Goal: Register for event/course

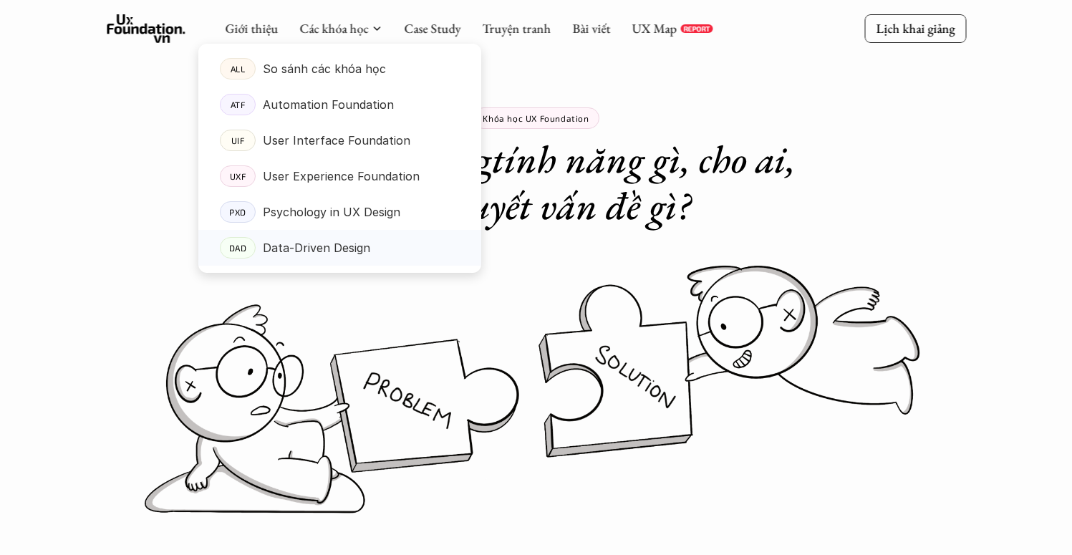
click at [322, 243] on p "Data-Driven Design" at bounding box center [316, 247] width 107 height 21
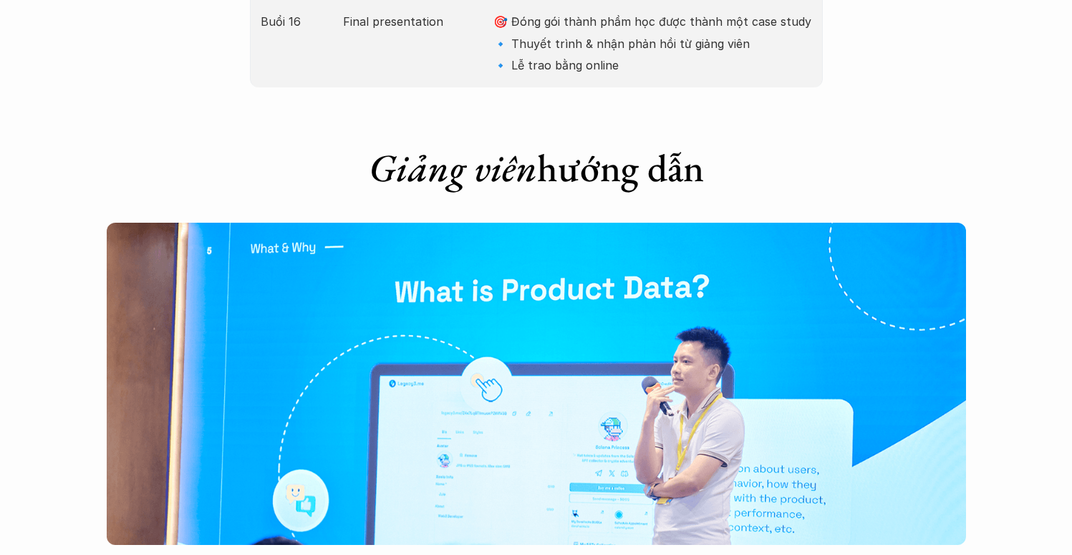
scroll to position [4090, 0]
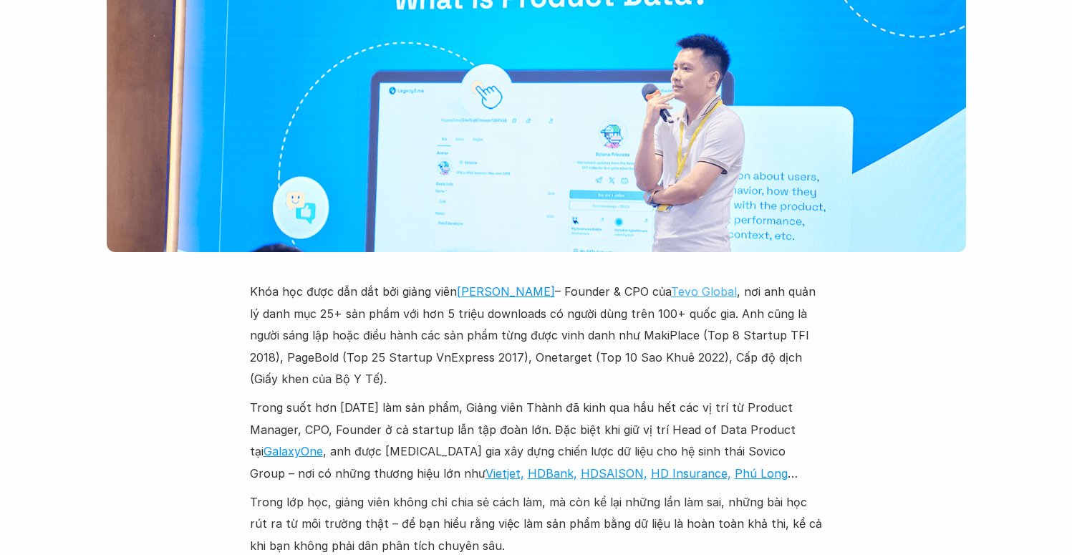
click at [675, 284] on link "Tevo Global" at bounding box center [704, 291] width 66 height 14
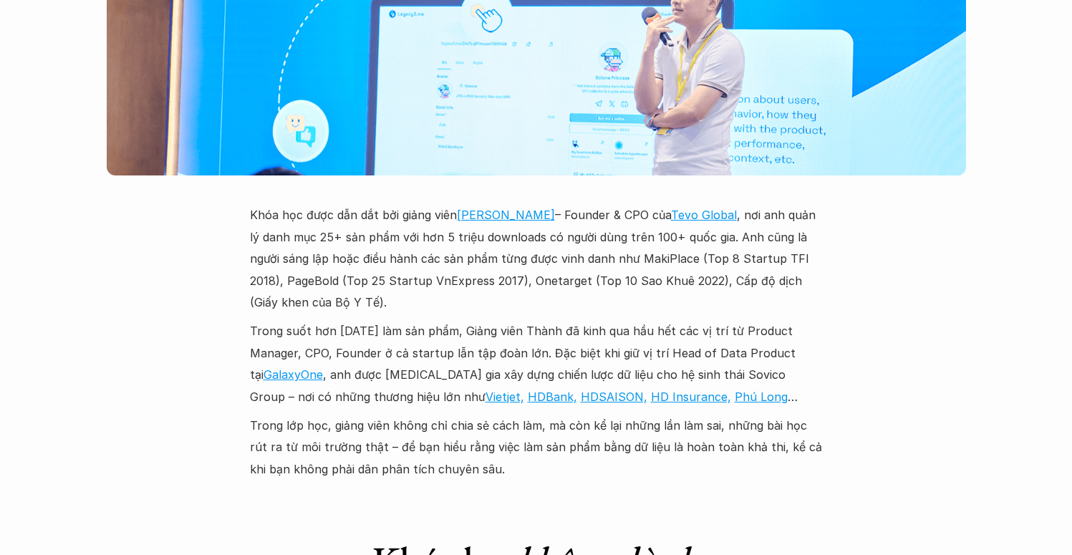
scroll to position [4251, 0]
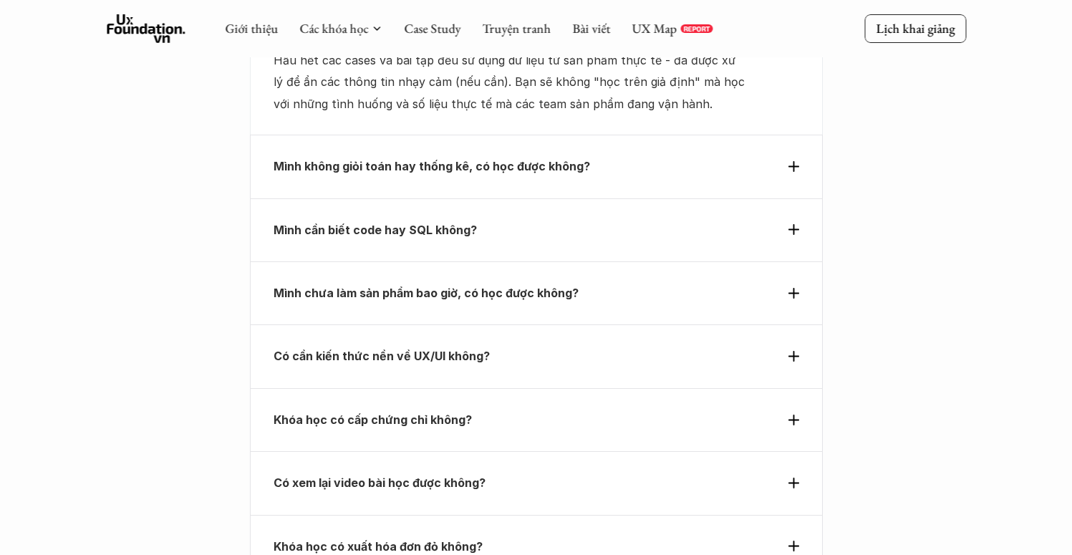
click at [533, 219] on p "Mình cần biết code hay SQL không?" at bounding box center [510, 229] width 473 height 21
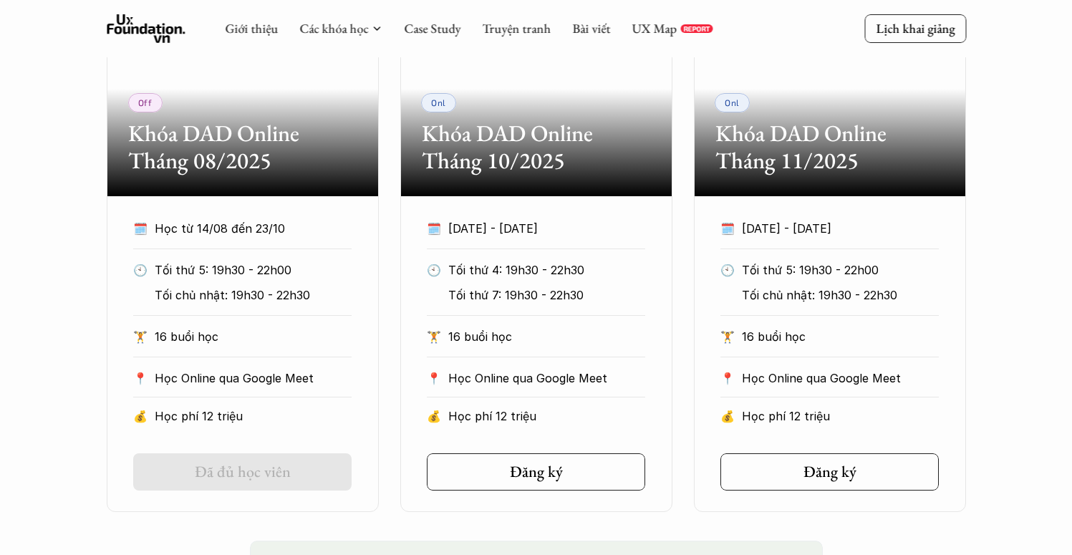
scroll to position [845, 0]
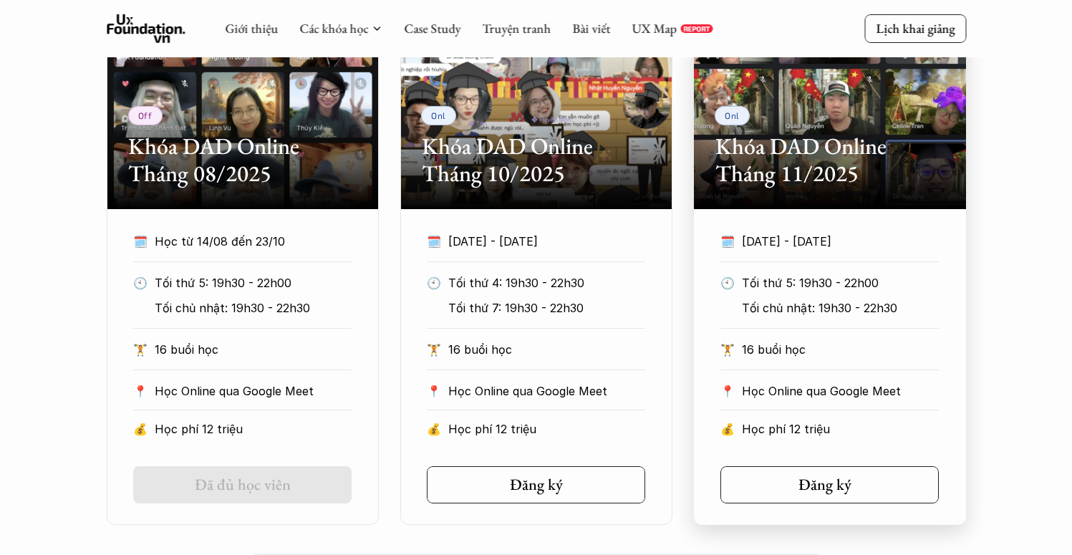
click at [773, 471] on link "Đăng ký" at bounding box center [829, 484] width 218 height 37
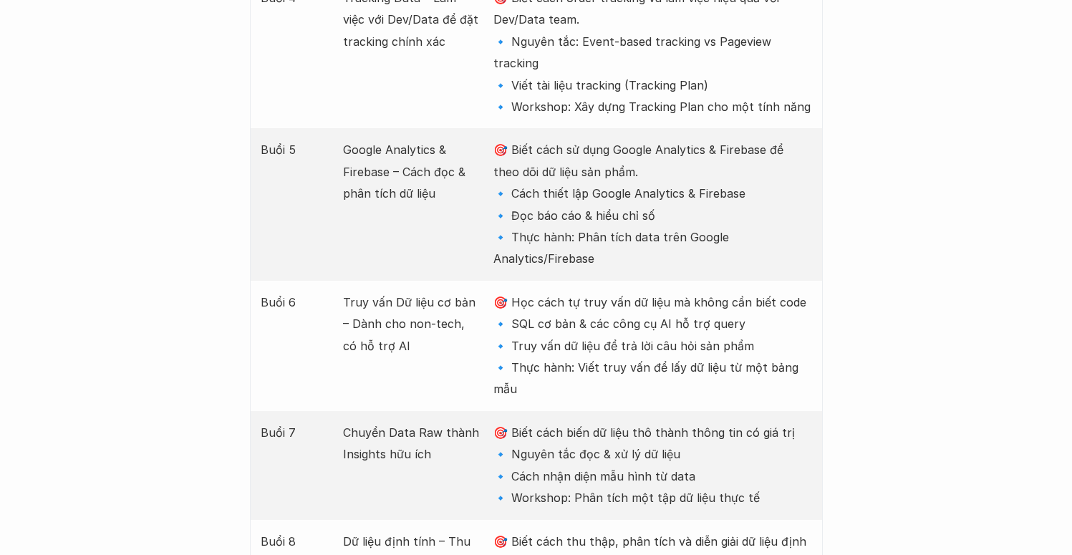
scroll to position [2498, 0]
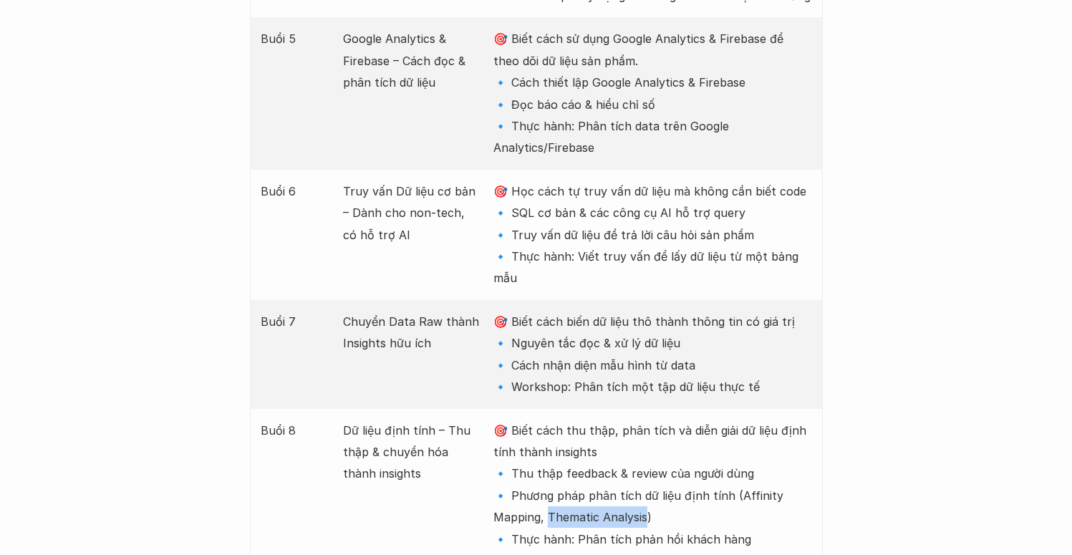
drag, startPoint x: 566, startPoint y: 384, endPoint x: 647, endPoint y: 385, distance: 80.9
click at [647, 420] on p "🎯 Biết cách thu thập, phân tích và diễn giải dữ liệu định tính thành insights 🔹…" at bounding box center [652, 485] width 318 height 130
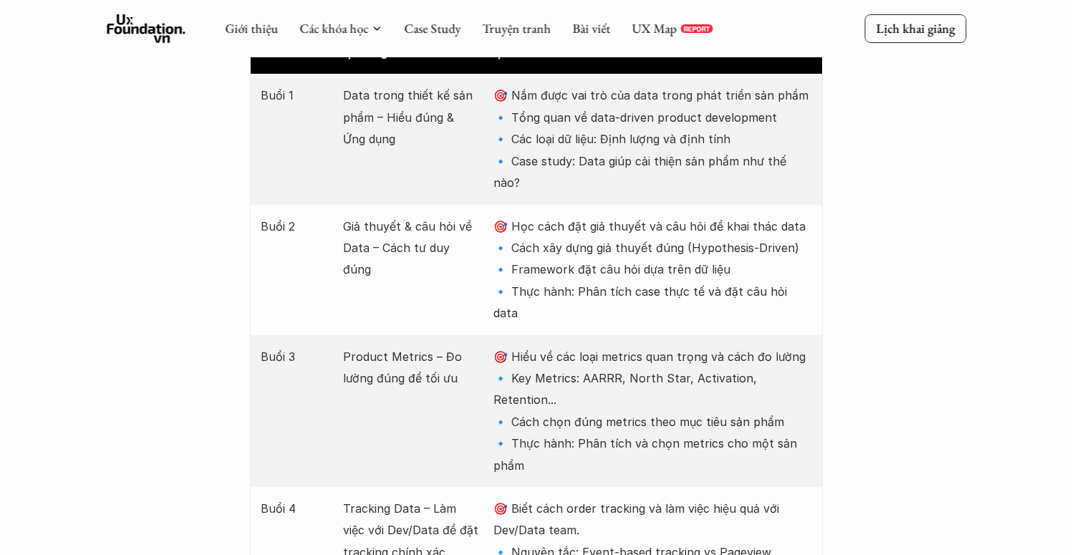
scroll to position [1874, 0]
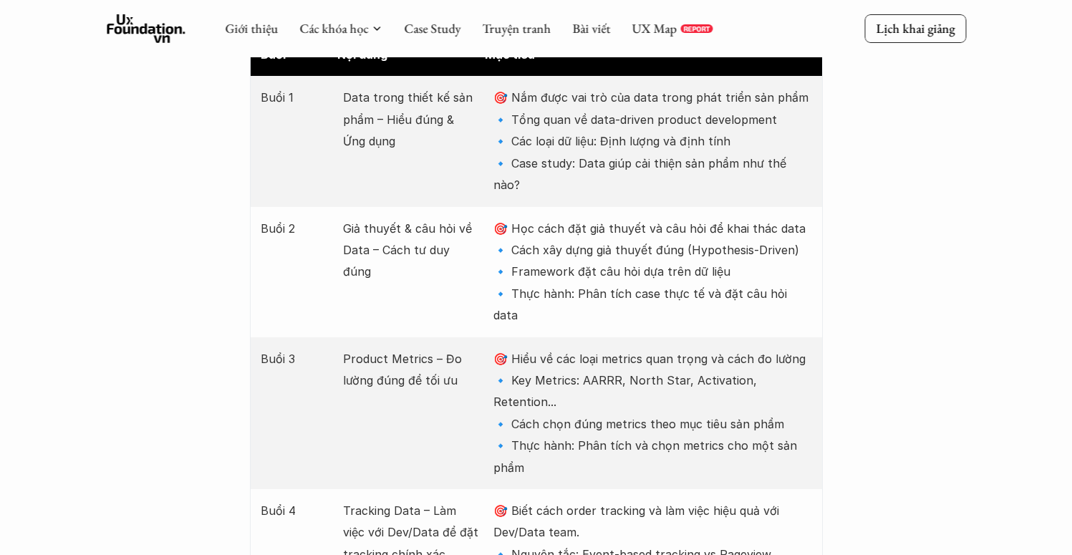
drag, startPoint x: 508, startPoint y: 95, endPoint x: 773, endPoint y: 100, distance: 265.7
click at [773, 100] on p "🎯 Nắm được vai trò của data trong phát triển sản phẩm 🔹 Tổng quan về data-drive…" at bounding box center [652, 141] width 318 height 109
copy p "ổng quan về data-driven product development"
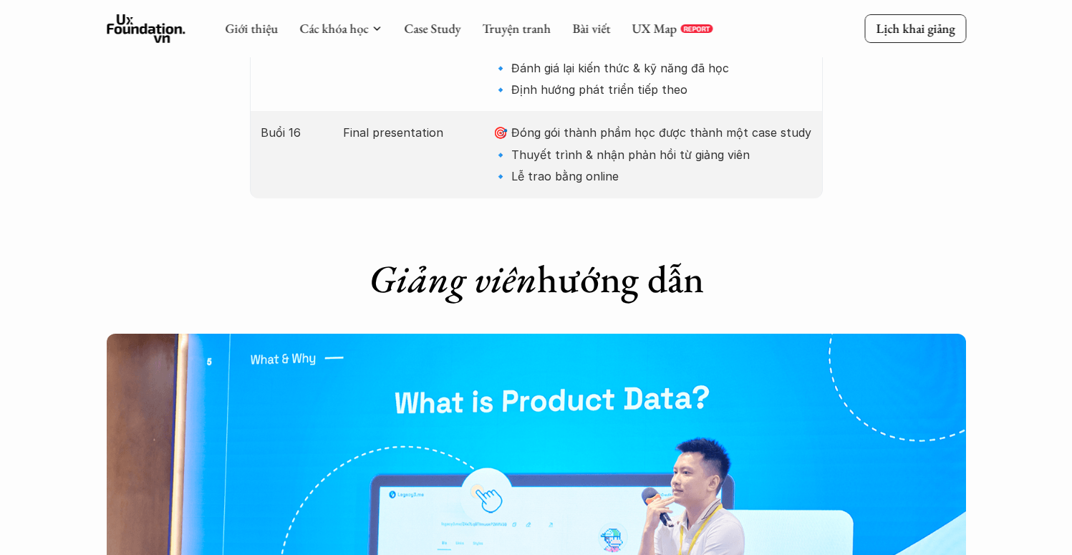
scroll to position [3214, 0]
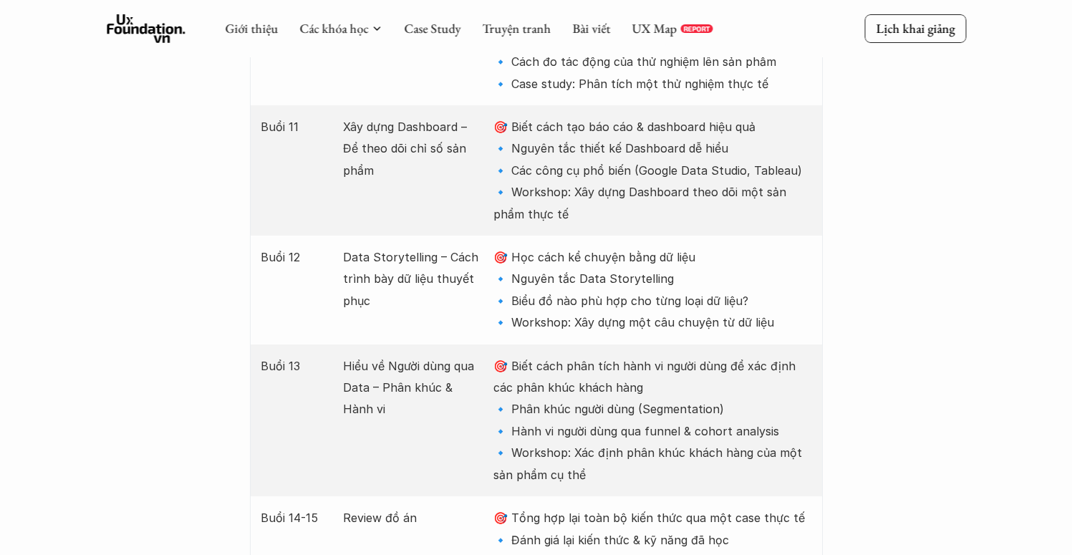
click at [670, 355] on p "🎯 Biết cách phân tích hành vi người dùng để xác định các phân khúc khách hàng 🔹…" at bounding box center [652, 420] width 318 height 130
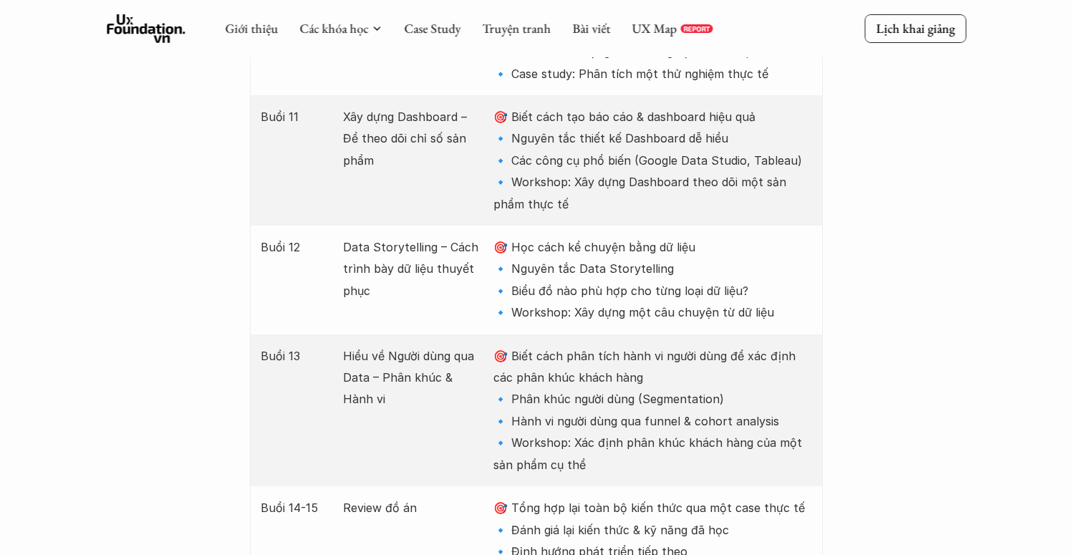
scroll to position [3212, 0]
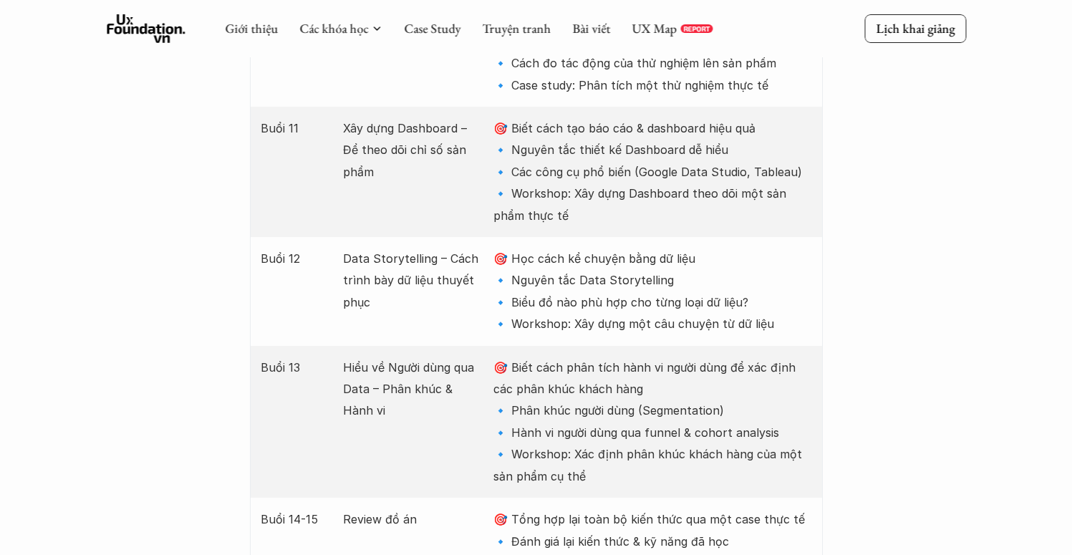
click at [896, 279] on div "Giới thiệu Các khóa học Case Study Truyện tranh Bài viết UX Map REPORT Lịch kha…" at bounding box center [536, 23] width 1072 height 6470
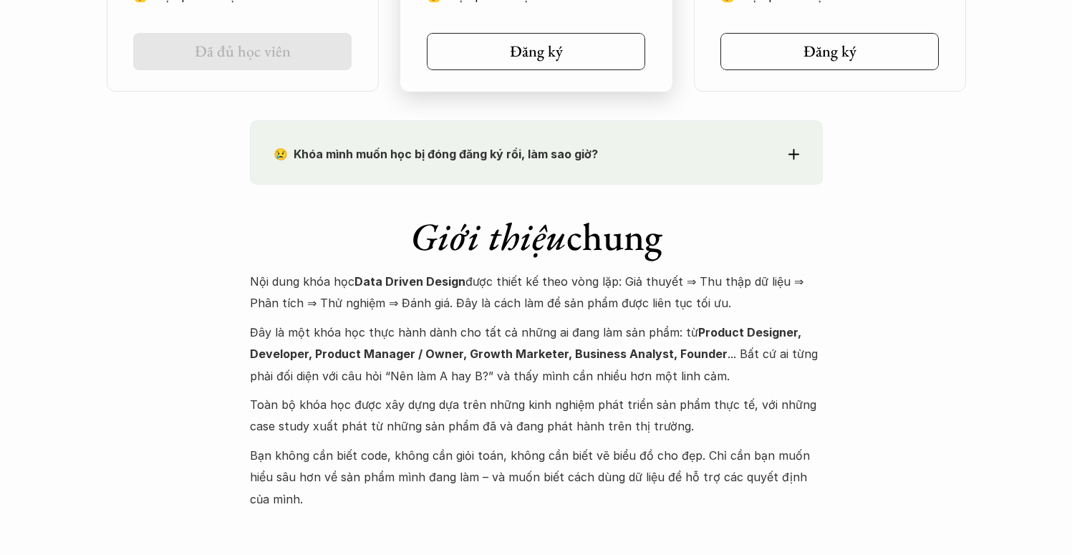
scroll to position [1366, 0]
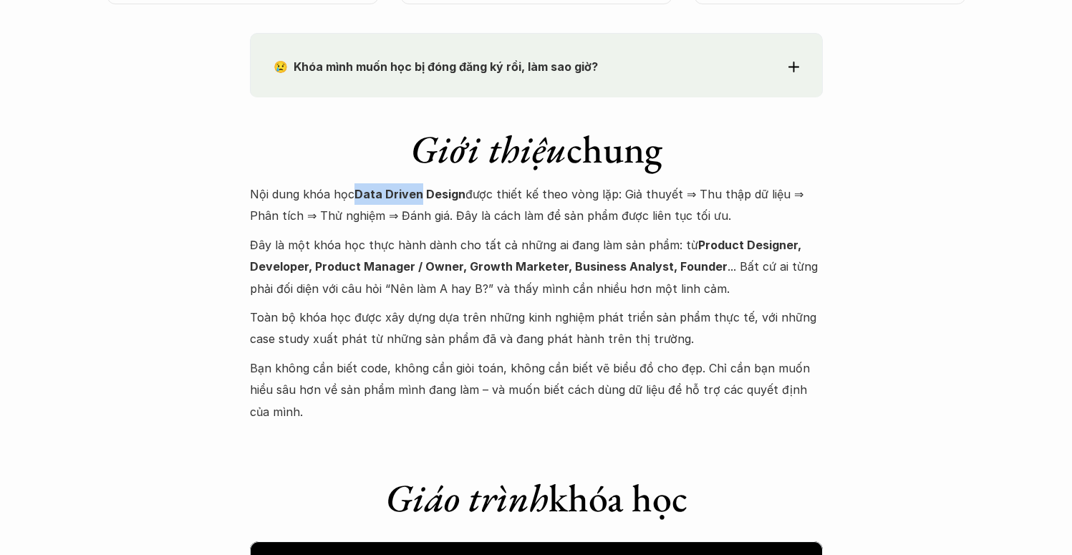
drag, startPoint x: 357, startPoint y: 193, endPoint x: 419, endPoint y: 195, distance: 62.3
click at [419, 195] on strong "Data Driven Design" at bounding box center [409, 194] width 111 height 14
copy strong "Data Driven"
click at [510, 279] on p "Đây là một khóa học thực hành dành cho tất cả những ai đang làm sản phẩm: từ Pr…" at bounding box center [536, 266] width 573 height 65
click at [567, 343] on p "Toàn bộ khóa học được xây dựng dựa trên những kinh nghiệm phát triển sản phẩm t…" at bounding box center [536, 328] width 573 height 44
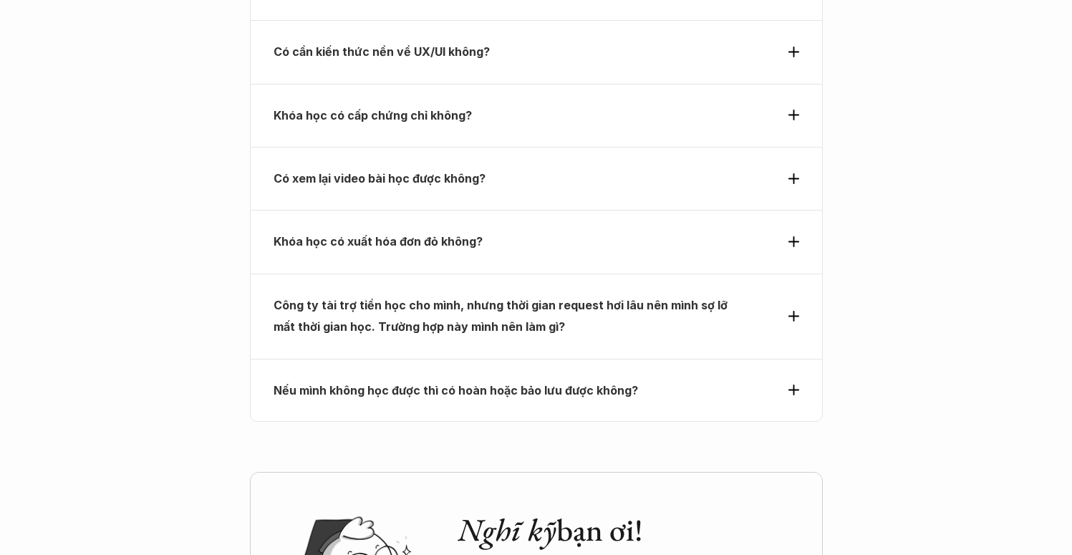
scroll to position [5762, 0]
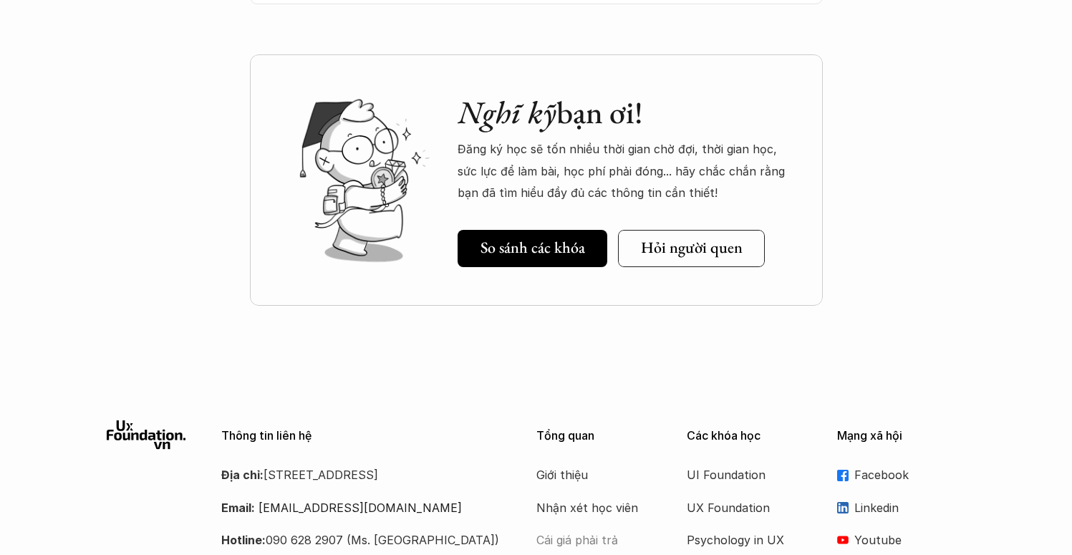
click at [545, 529] on p "Cái giá phải trả" at bounding box center [593, 539] width 115 height 21
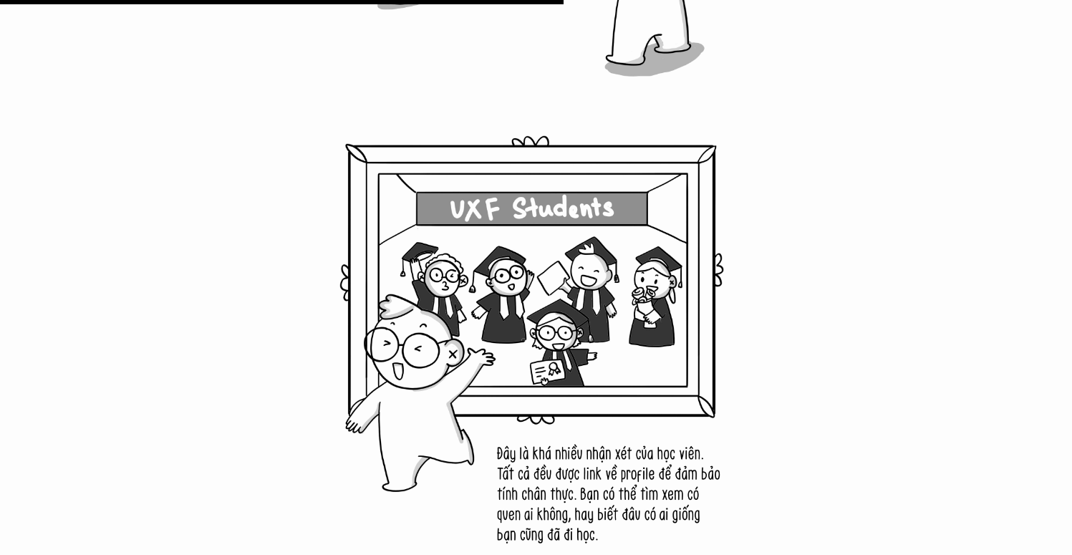
scroll to position [8981, 0]
